Goal: Find specific page/section: Find specific page/section

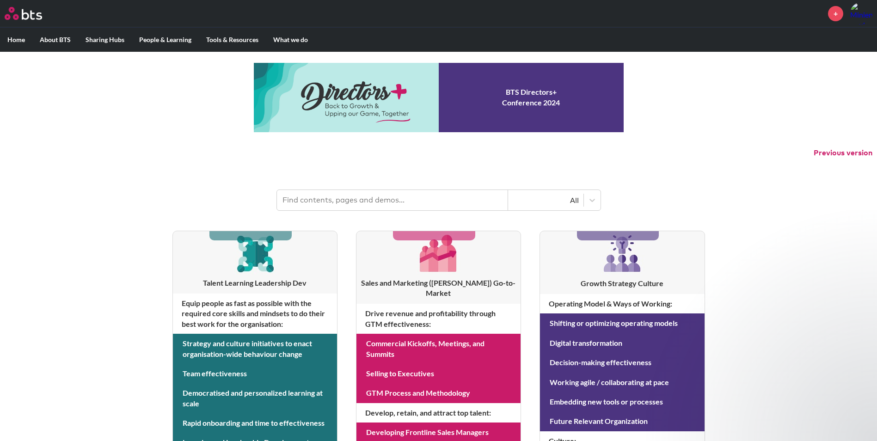
click at [456, 202] on input "text" at bounding box center [392, 200] width 231 height 20
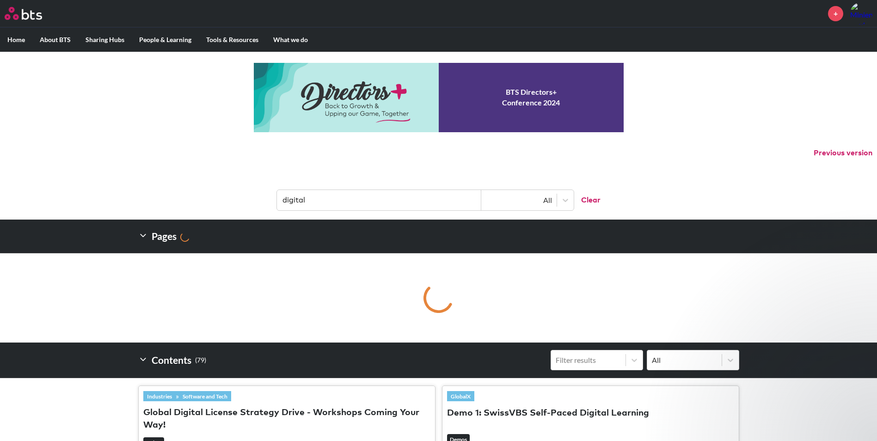
drag, startPoint x: 1, startPoint y: 202, endPoint x: 1, endPoint y: 211, distance: 9.3
click at [1, 211] on header "digital All Clear" at bounding box center [438, 195] width 877 height 48
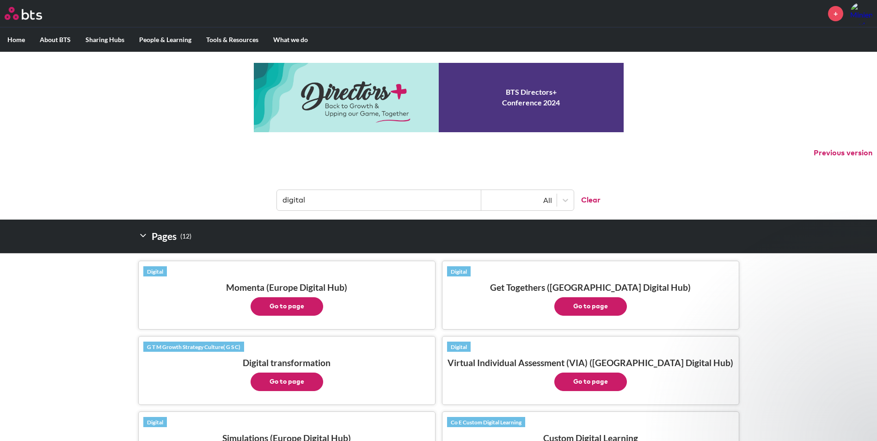
click at [429, 202] on input "digital" at bounding box center [379, 200] width 204 height 20
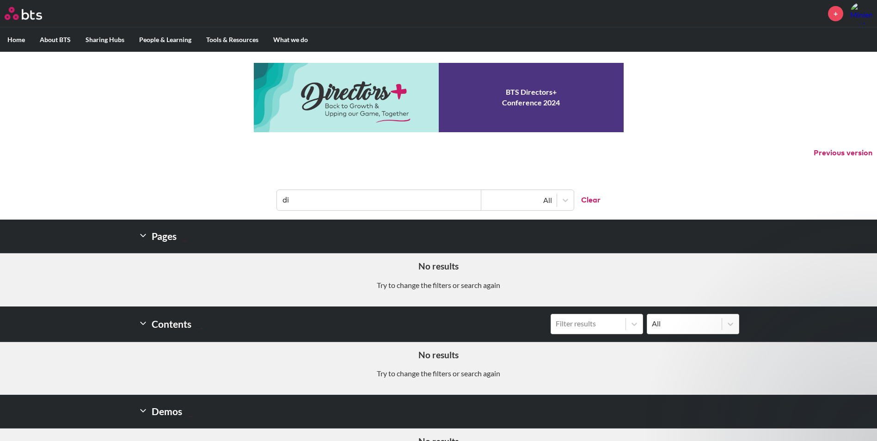
type input "d"
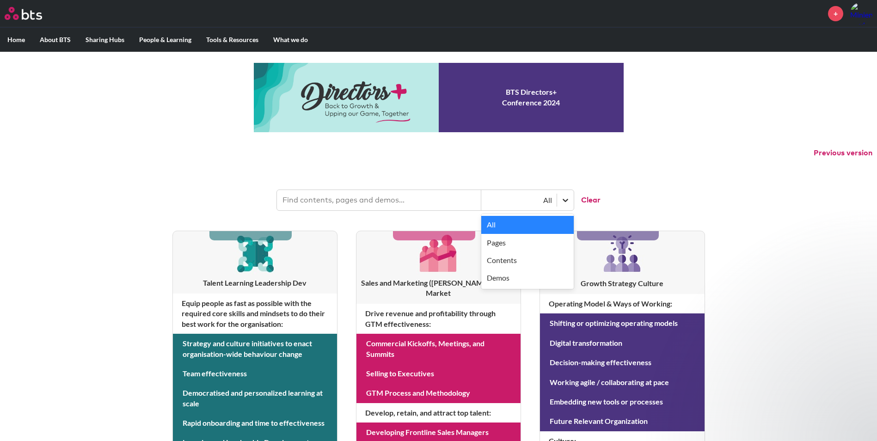
click at [565, 197] on icon at bounding box center [565, 200] width 9 height 9
click at [395, 199] on input "text" at bounding box center [379, 200] width 204 height 20
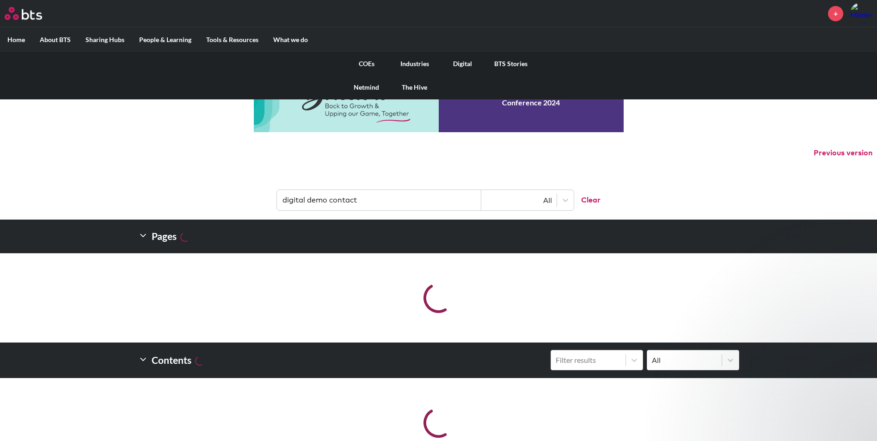
type input "digital demo contact"
click at [458, 61] on link "Digital" at bounding box center [463, 64] width 48 height 24
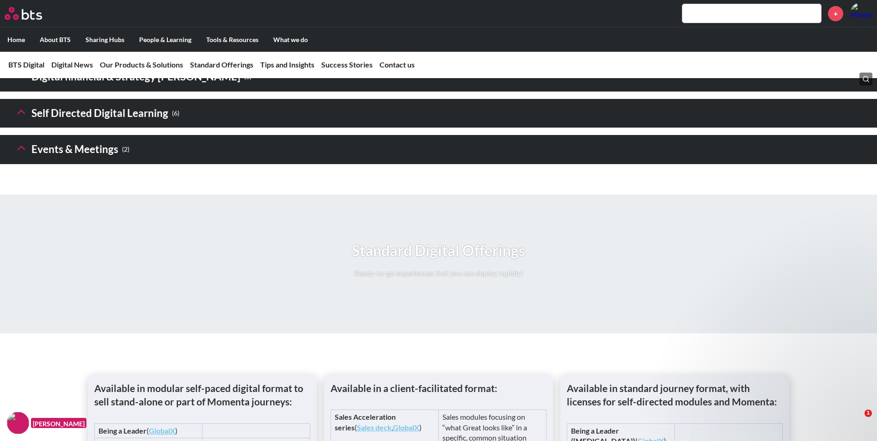
scroll to position [1376, 0]
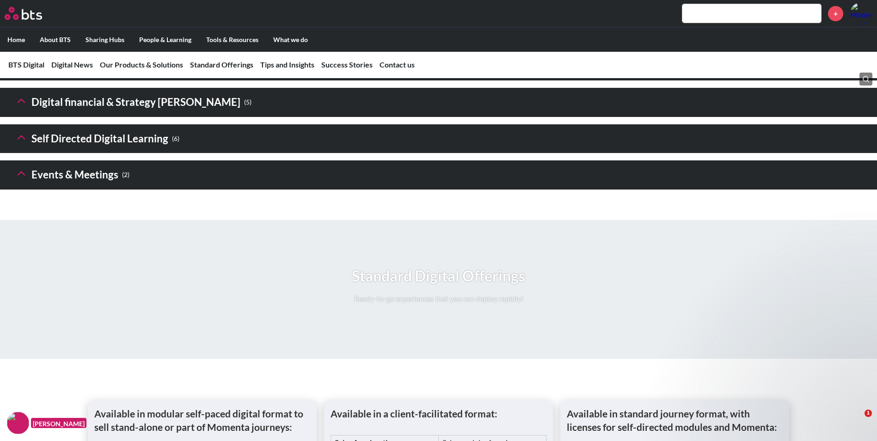
click at [86, 76] on h3 "Moments iLeads Sales & Multiplier Sims ( 9 )" at bounding box center [151, 66] width 273 height 20
click at [19, 71] on icon at bounding box center [21, 64] width 13 height 13
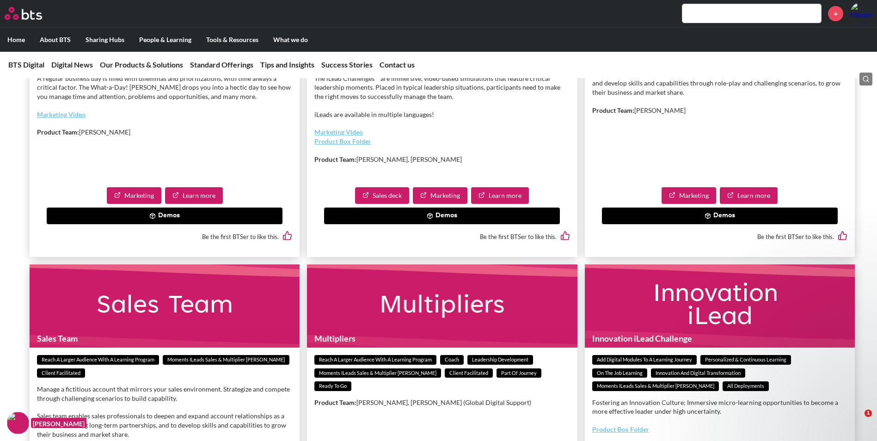
scroll to position [1536, 0]
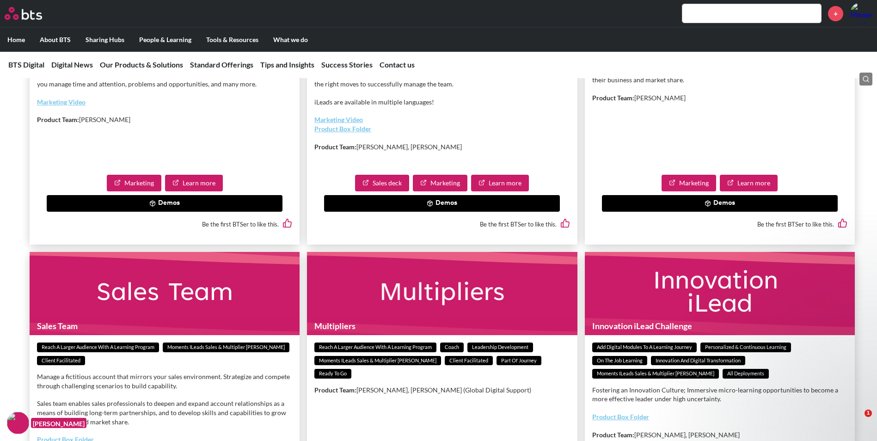
click at [478, 212] on button "Demos" at bounding box center [442, 203] width 236 height 17
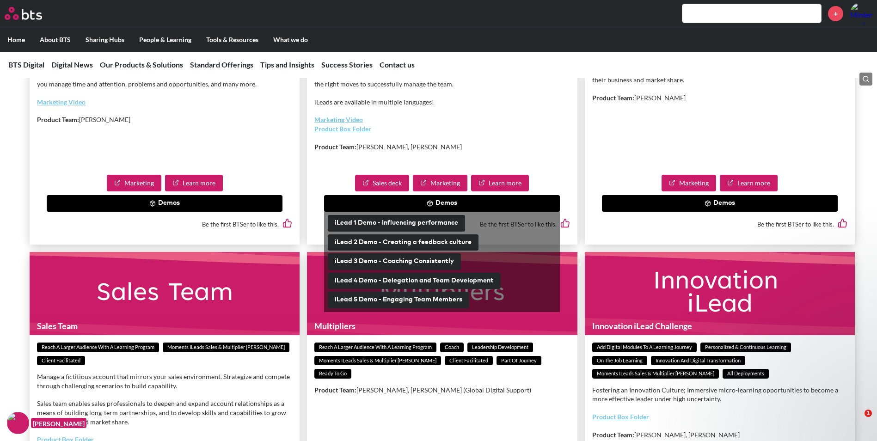
click at [478, 212] on button "Demos" at bounding box center [442, 203] width 236 height 17
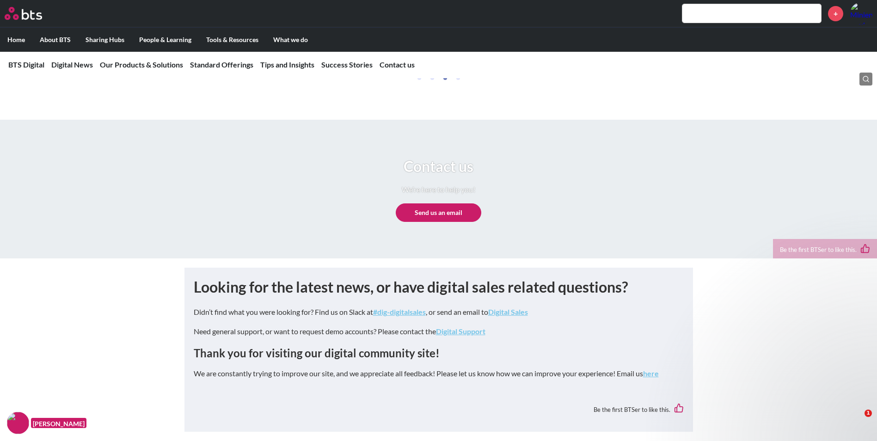
scroll to position [5147, 0]
click at [17, 428] on img at bounding box center [18, 423] width 22 height 22
click at [479, 332] on em "Digital Support" at bounding box center [460, 331] width 49 height 9
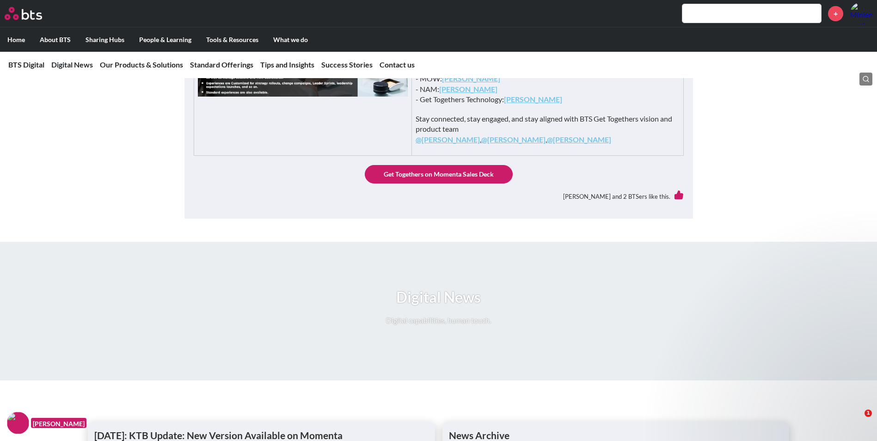
scroll to position [474, 0]
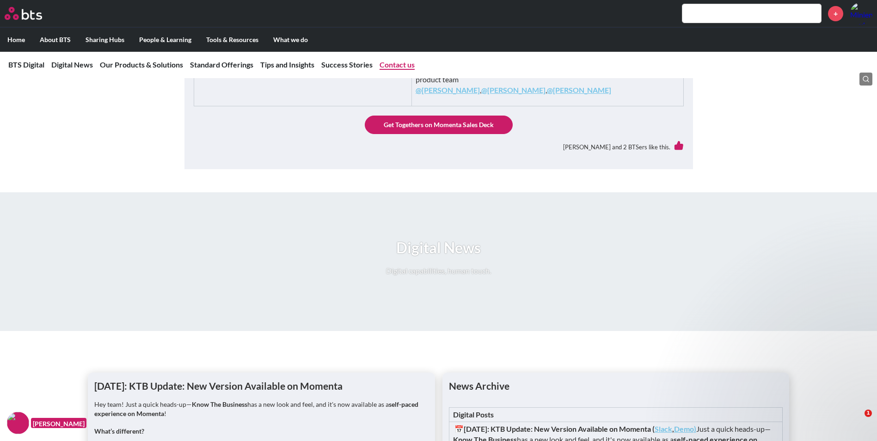
click at [392, 61] on link "Contact us" at bounding box center [396, 64] width 35 height 9
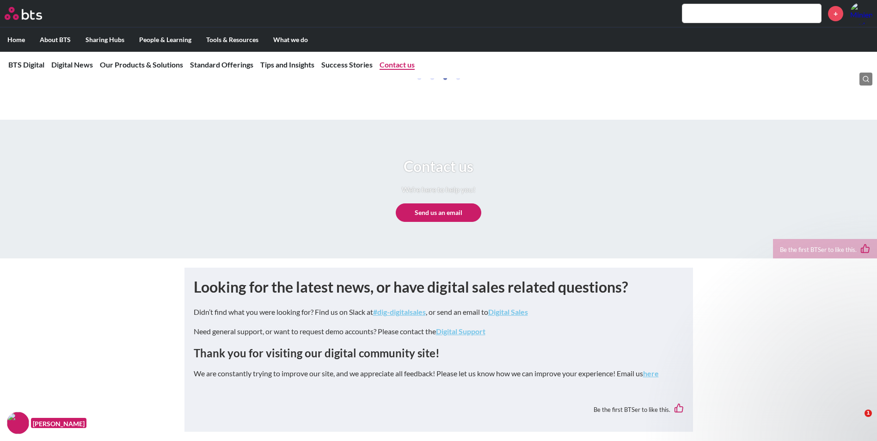
scroll to position [5147, 0]
